Goal: Task Accomplishment & Management: Complete application form

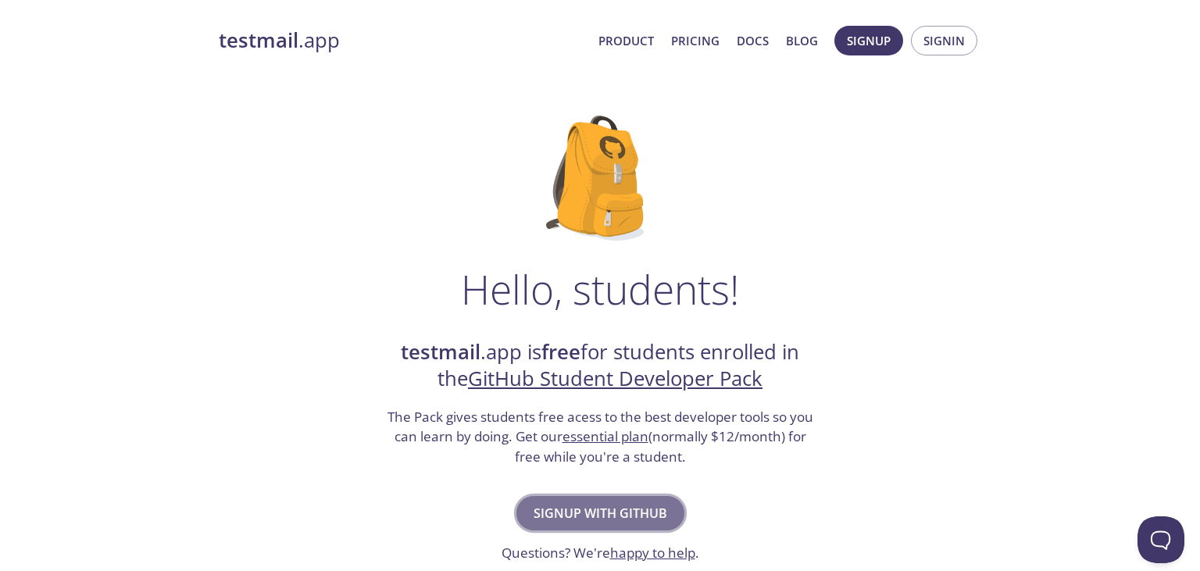
click at [601, 517] on span "Signup with GitHub" at bounding box center [601, 513] width 134 height 22
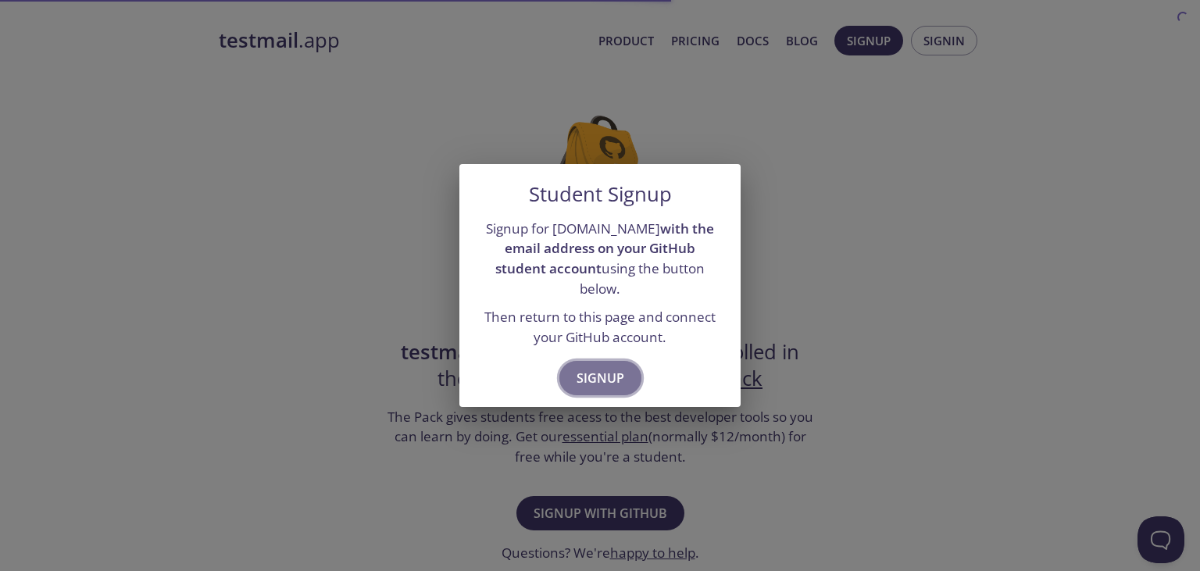
click at [590, 382] on button "Signup" at bounding box center [600, 378] width 82 height 34
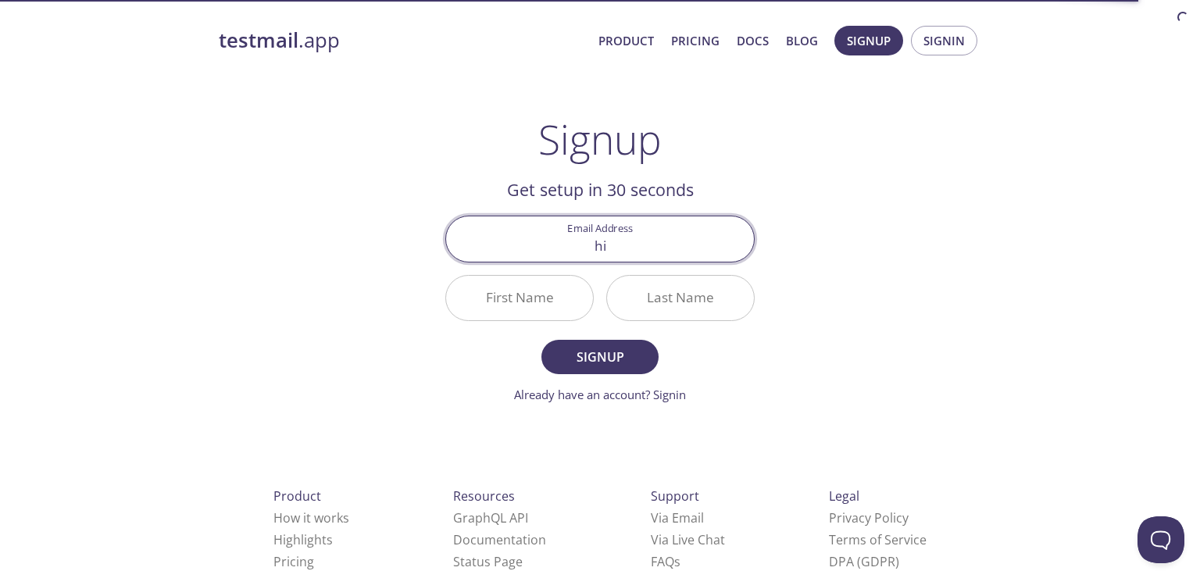
type input "h"
type input "[PERSON_NAME][EMAIL_ADDRESS][DOMAIN_NAME]"
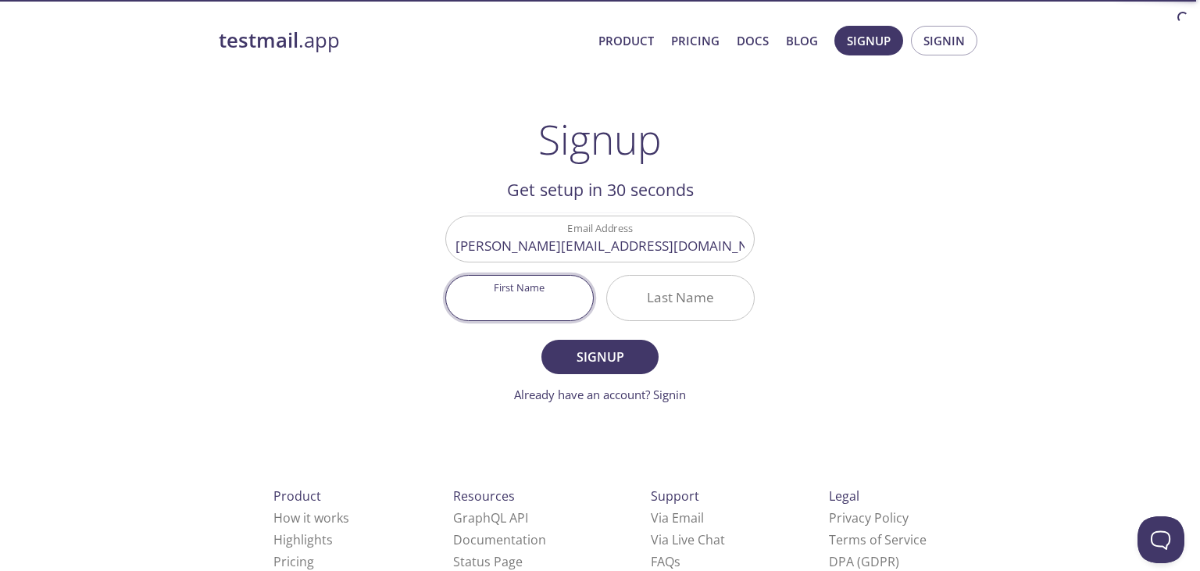
click at [517, 293] on input "First Name" at bounding box center [519, 298] width 147 height 45
type input "[PERSON_NAME]"
click at [674, 296] on input "Last Name" at bounding box center [680, 298] width 147 height 45
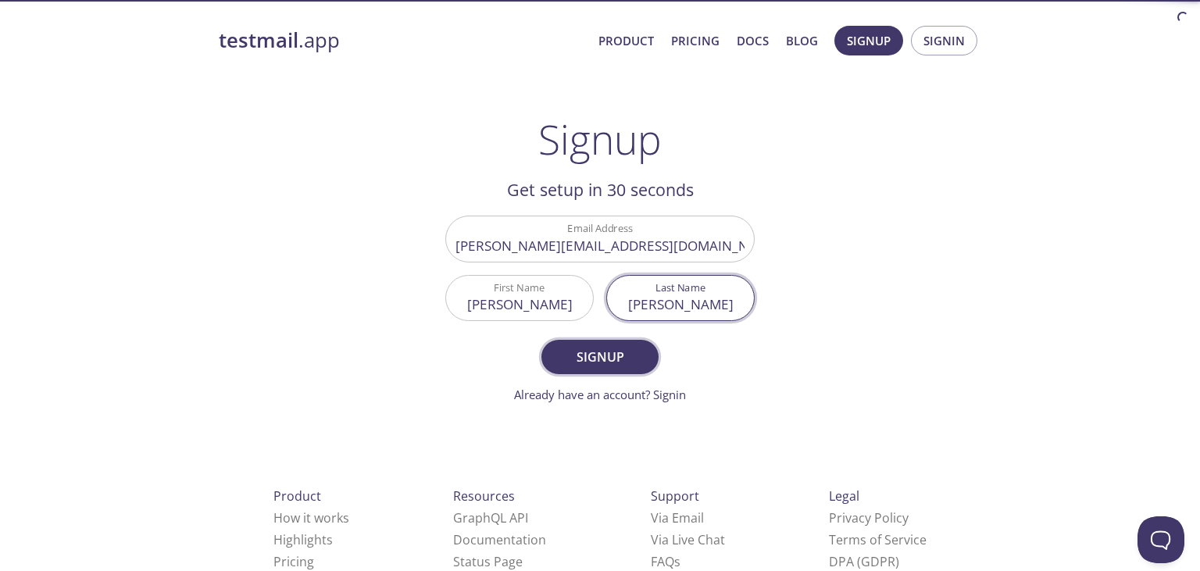
type input "[PERSON_NAME]"
click at [597, 352] on span "Signup" at bounding box center [600, 357] width 83 height 22
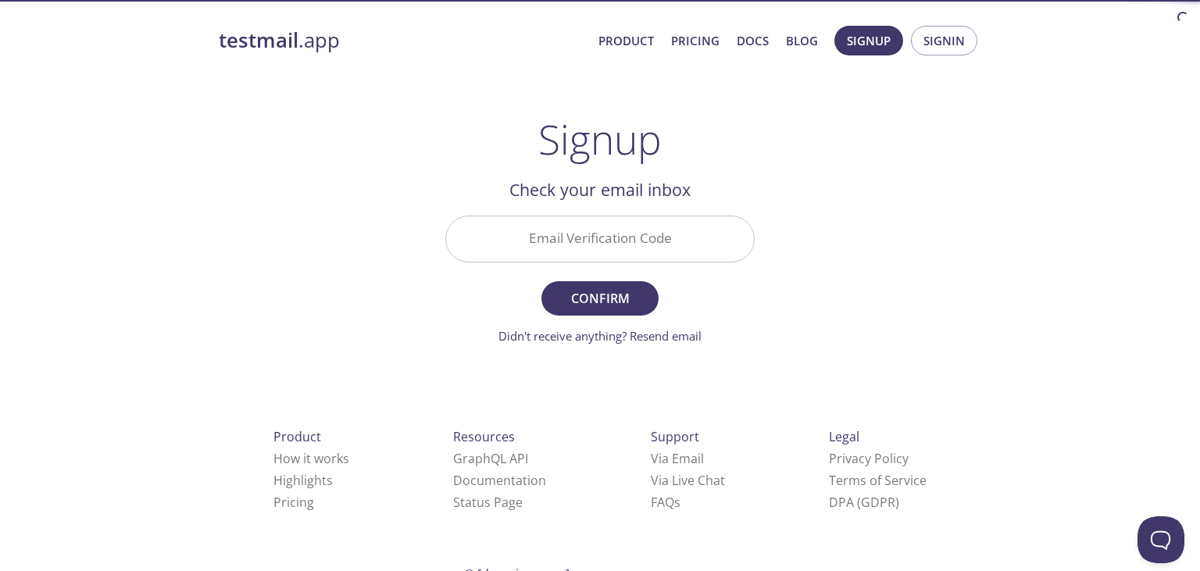
click at [575, 244] on input "Email Verification Code" at bounding box center [600, 238] width 308 height 45
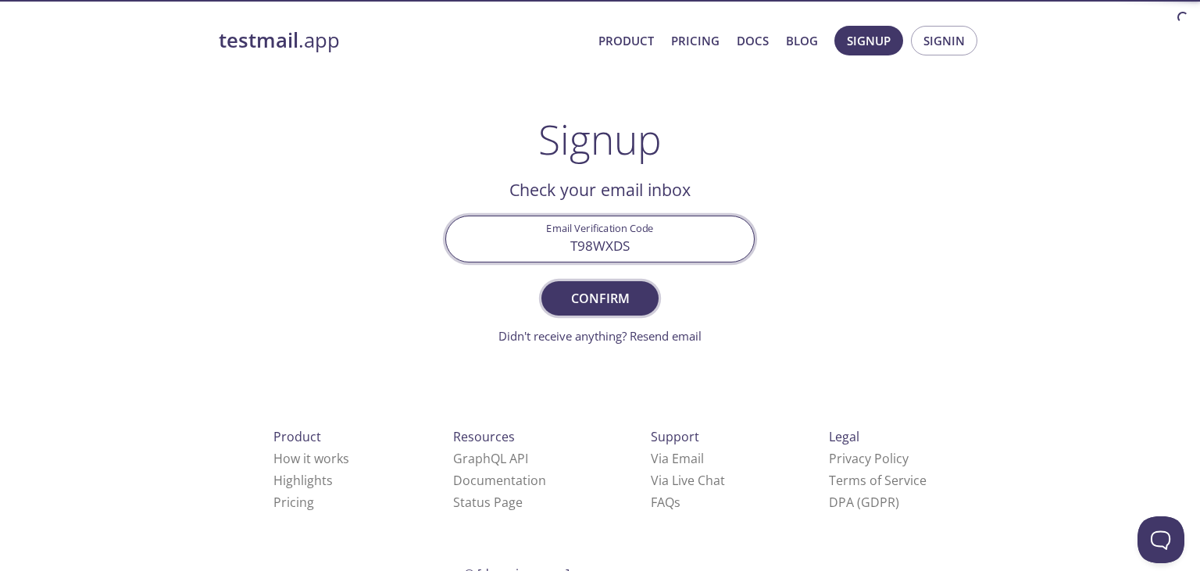
click at [616, 297] on span "Confirm" at bounding box center [600, 299] width 83 height 22
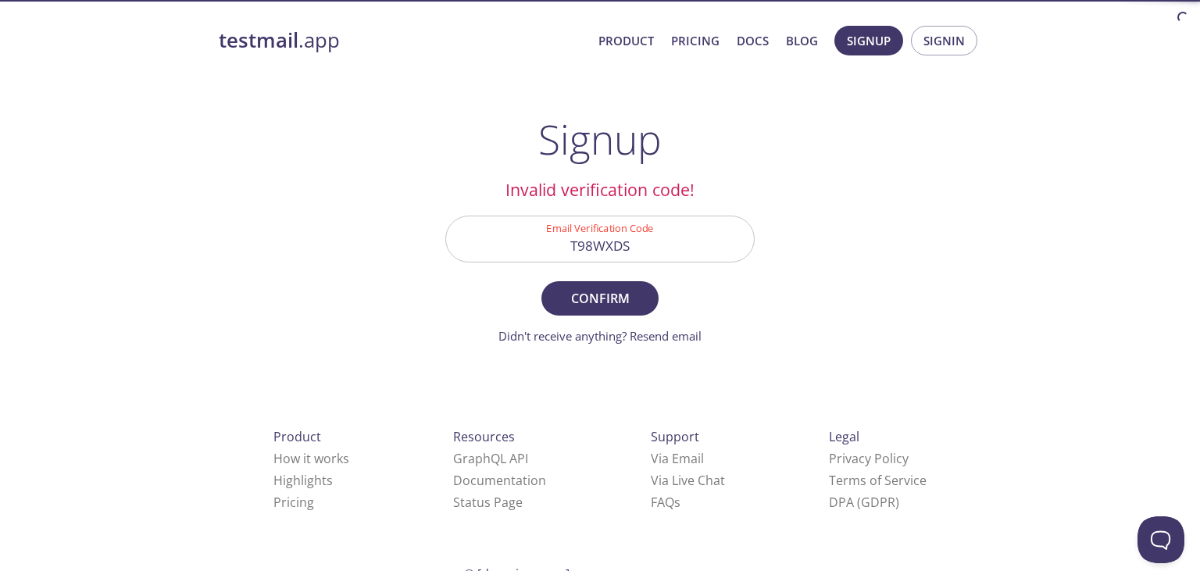
click at [634, 252] on input "T98WXDS" at bounding box center [600, 238] width 308 height 45
type input "T98WXSD"
click at [629, 286] on button "Confirm" at bounding box center [599, 298] width 117 height 34
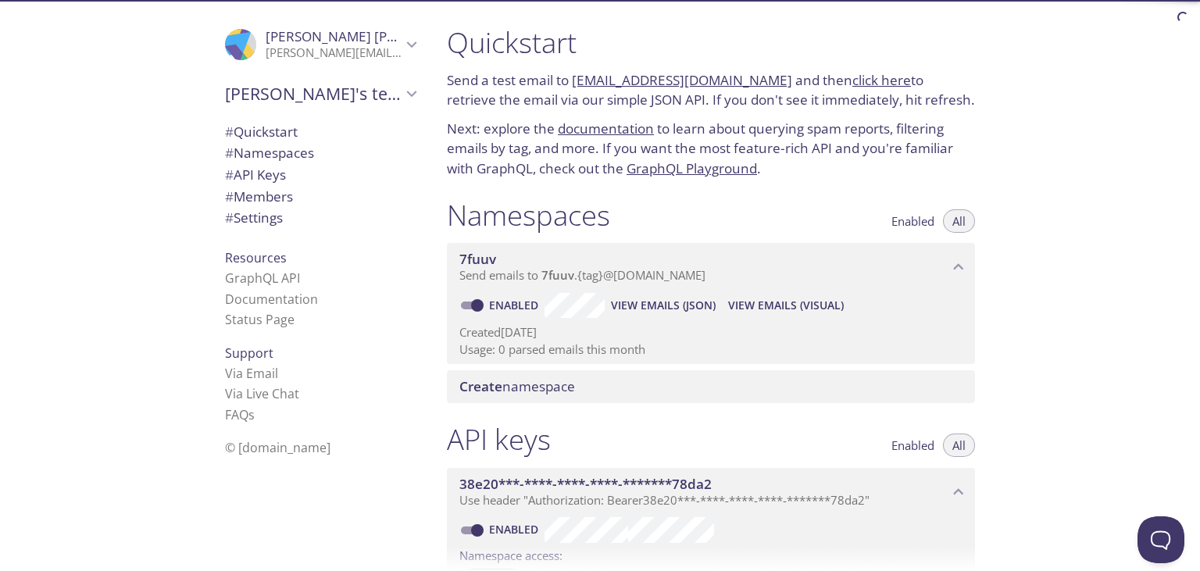
click at [475, 25] on h1 "Quickstart" at bounding box center [711, 42] width 528 height 35
drag, startPoint x: 475, startPoint y: 25, endPoint x: 759, endPoint y: 169, distance: 318.7
click at [759, 169] on div "Quickstart Send a test email to 7fuuv.test@inbox.testmail.app and then click he…" at bounding box center [710, 102] width 553 height 173
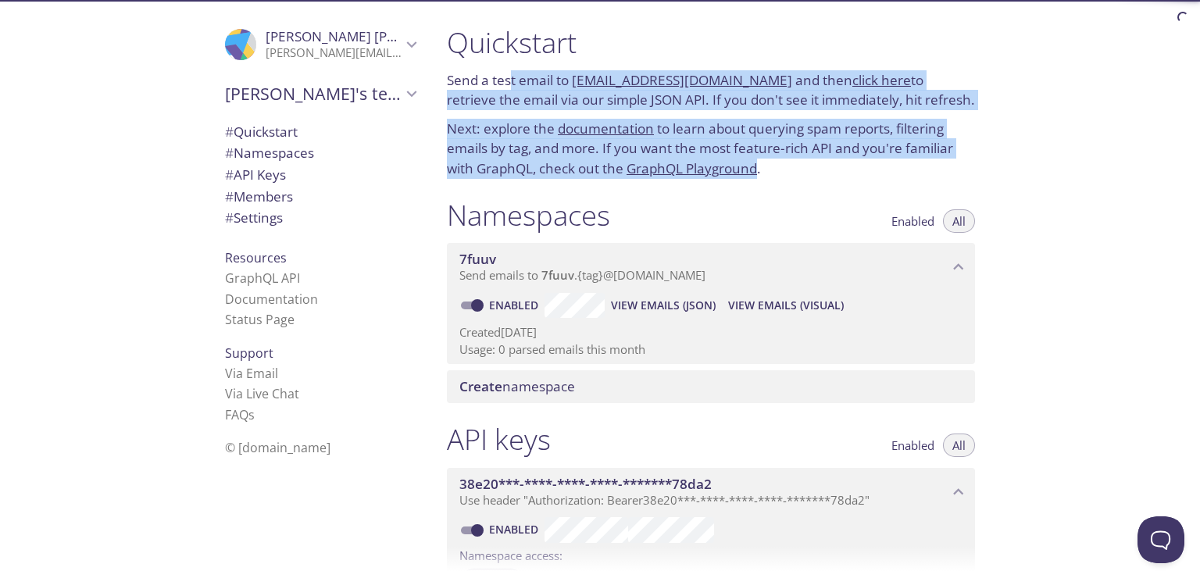
drag, startPoint x: 759, startPoint y: 169, endPoint x: 458, endPoint y: 38, distance: 328.6
click at [458, 38] on div "Quickstart Send a test email to 7fuuv.test@inbox.testmail.app and then click he…" at bounding box center [710, 102] width 553 height 173
click at [458, 38] on h1 "Quickstart" at bounding box center [711, 42] width 528 height 35
click at [634, 32] on h1 "Quickstart" at bounding box center [711, 42] width 528 height 35
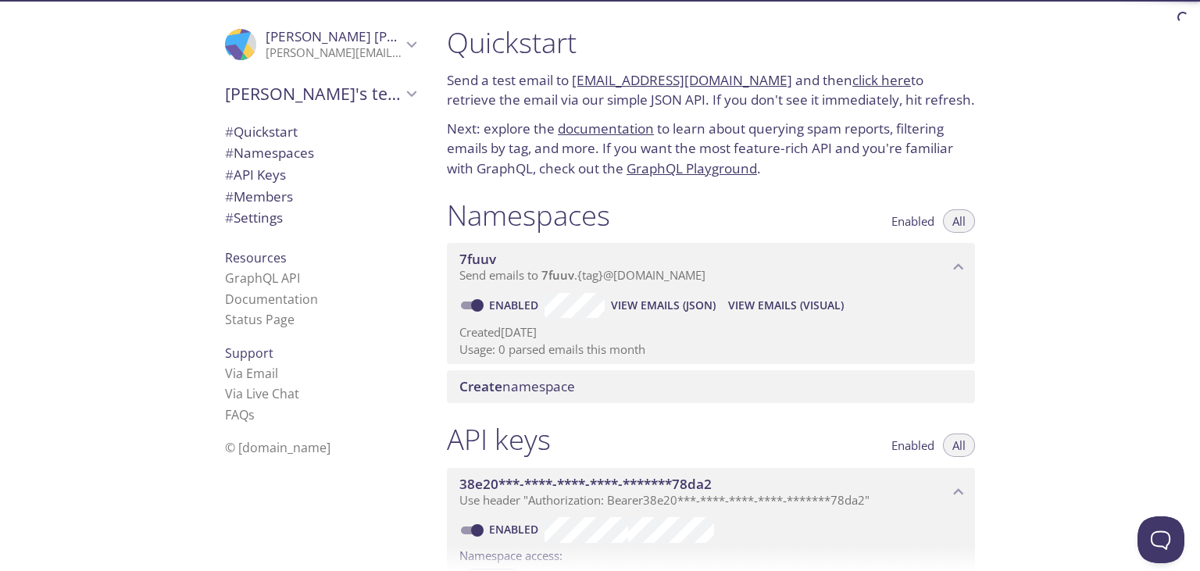
click at [1113, 167] on div "Quickstart Send a test email to 7fuuv.test@inbox.testmail.app and then click he…" at bounding box center [817, 285] width 766 height 571
click at [1063, 141] on div "Quickstart Send a test email to 7fuuv.test@inbox.testmail.app and then click he…" at bounding box center [817, 285] width 766 height 571
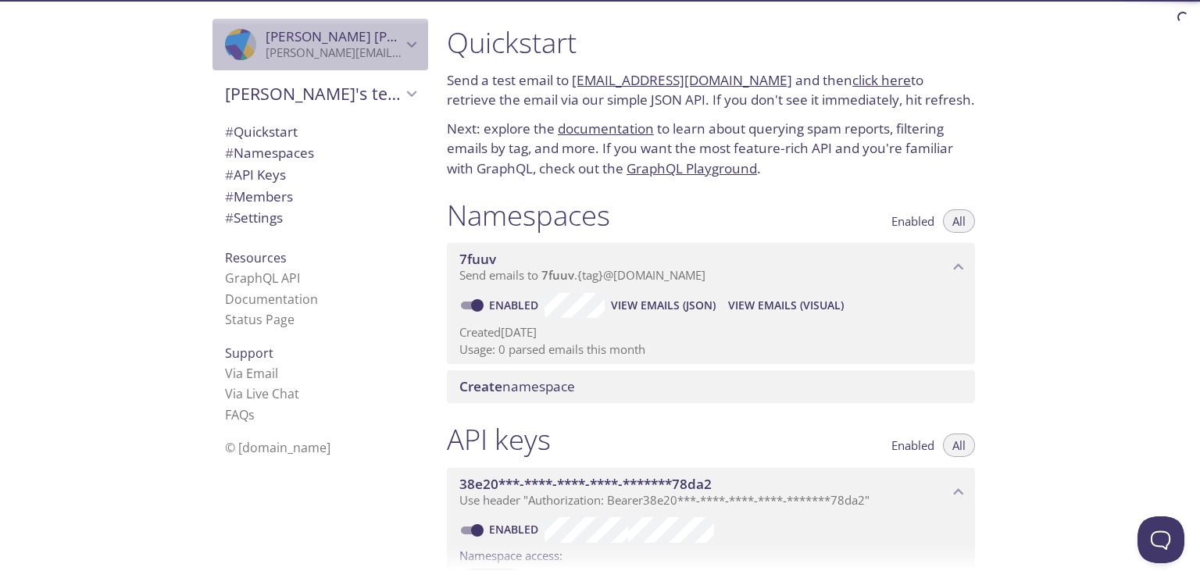
click at [363, 39] on span "Himanshu Kansal" at bounding box center [373, 36] width 214 height 18
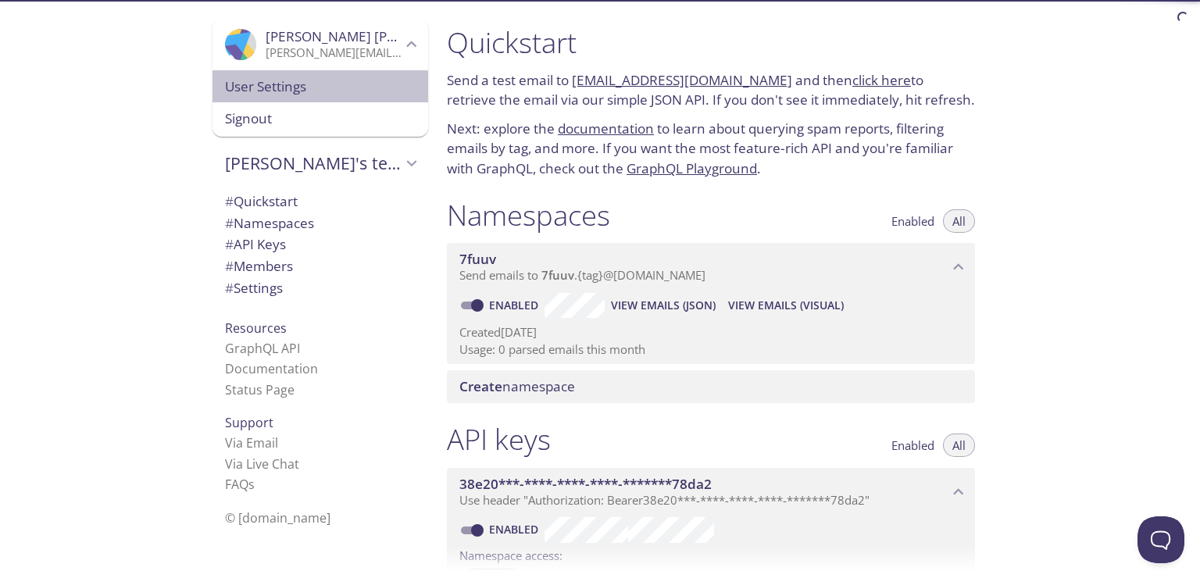
click at [279, 92] on span "User Settings" at bounding box center [320, 87] width 191 height 20
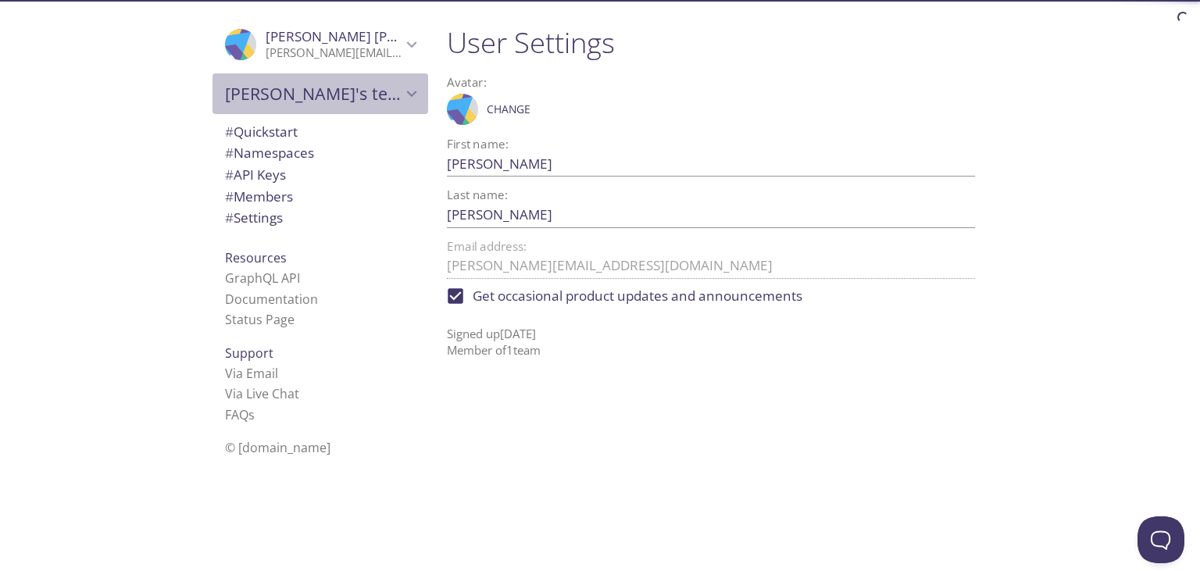
click at [278, 97] on span "[PERSON_NAME]'s team" at bounding box center [313, 94] width 177 height 22
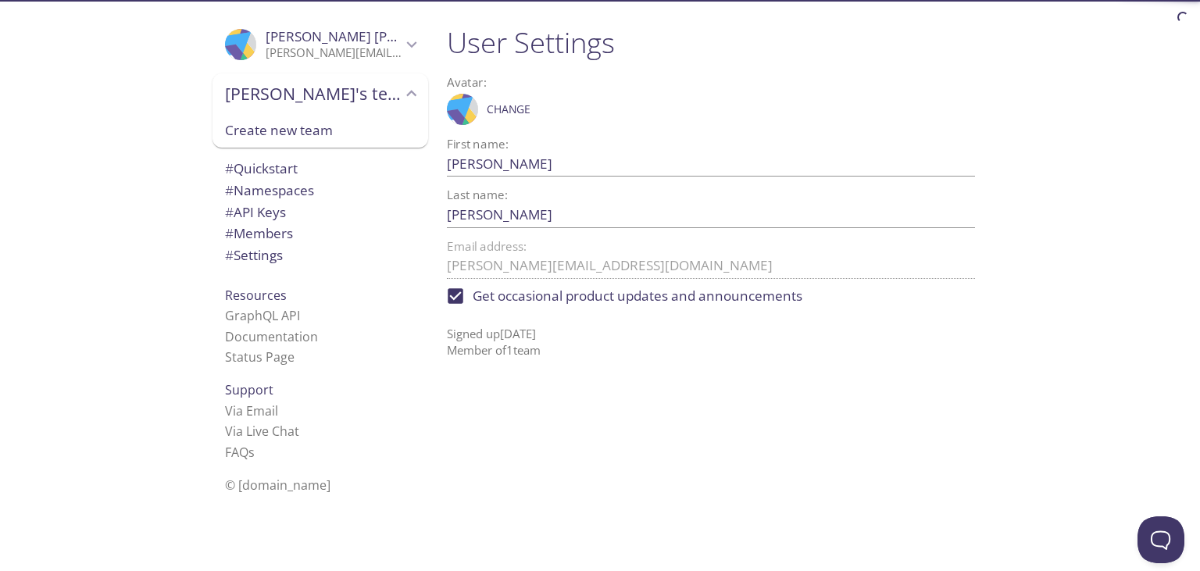
click at [386, 363] on li "Status Page" at bounding box center [320, 357] width 191 height 20
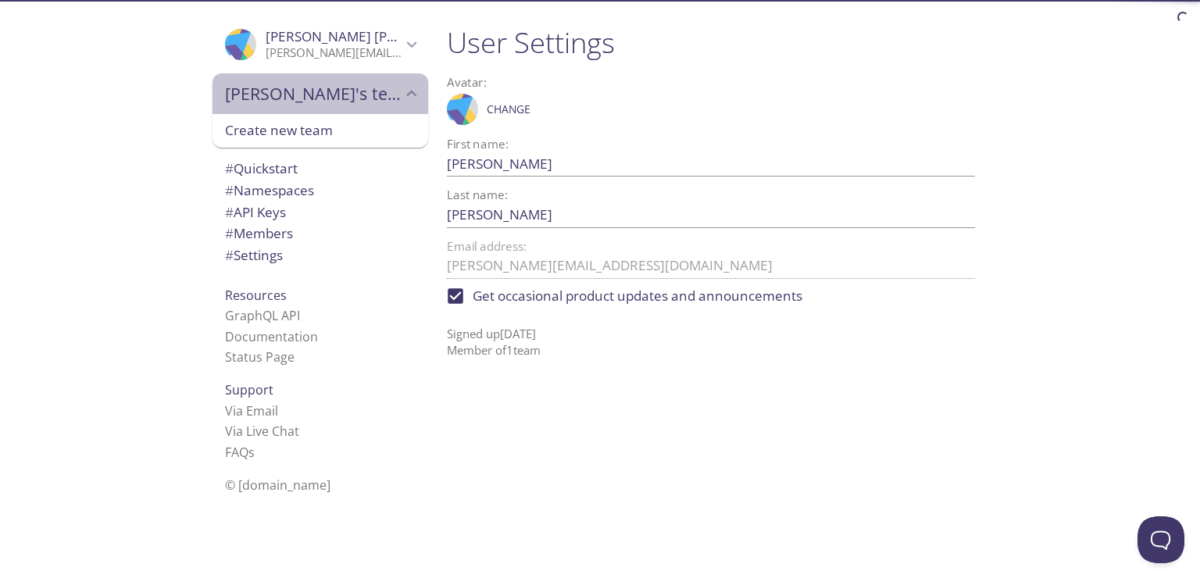
click at [372, 88] on span "[PERSON_NAME]'s team" at bounding box center [313, 94] width 177 height 22
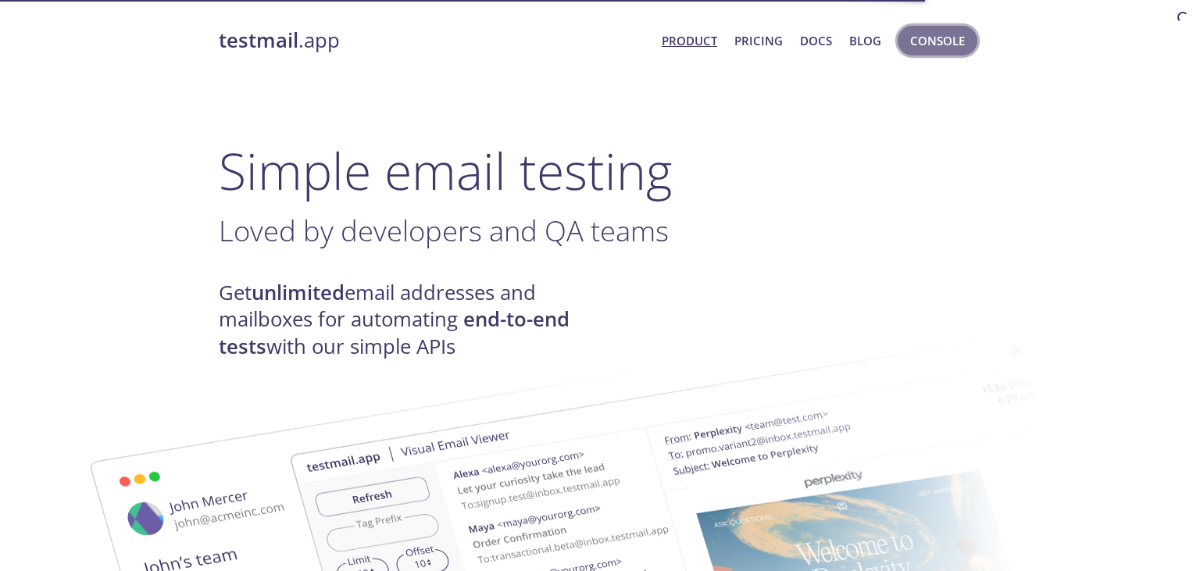
click at [927, 43] on span "Console" at bounding box center [937, 40] width 55 height 20
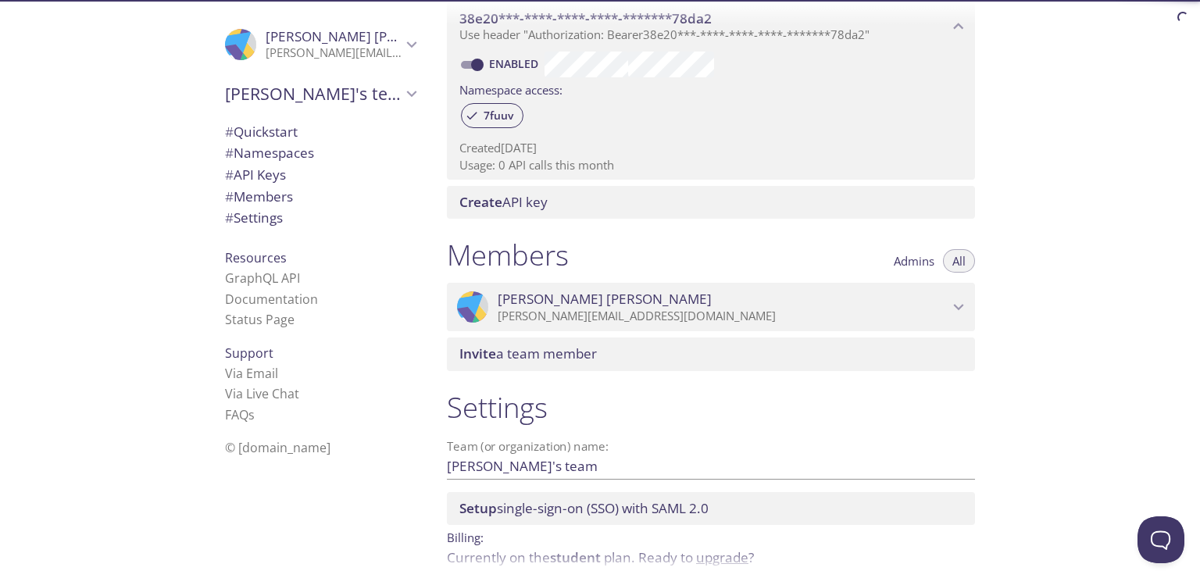
scroll to position [540, 0]
